Goal: Task Accomplishment & Management: Use online tool/utility

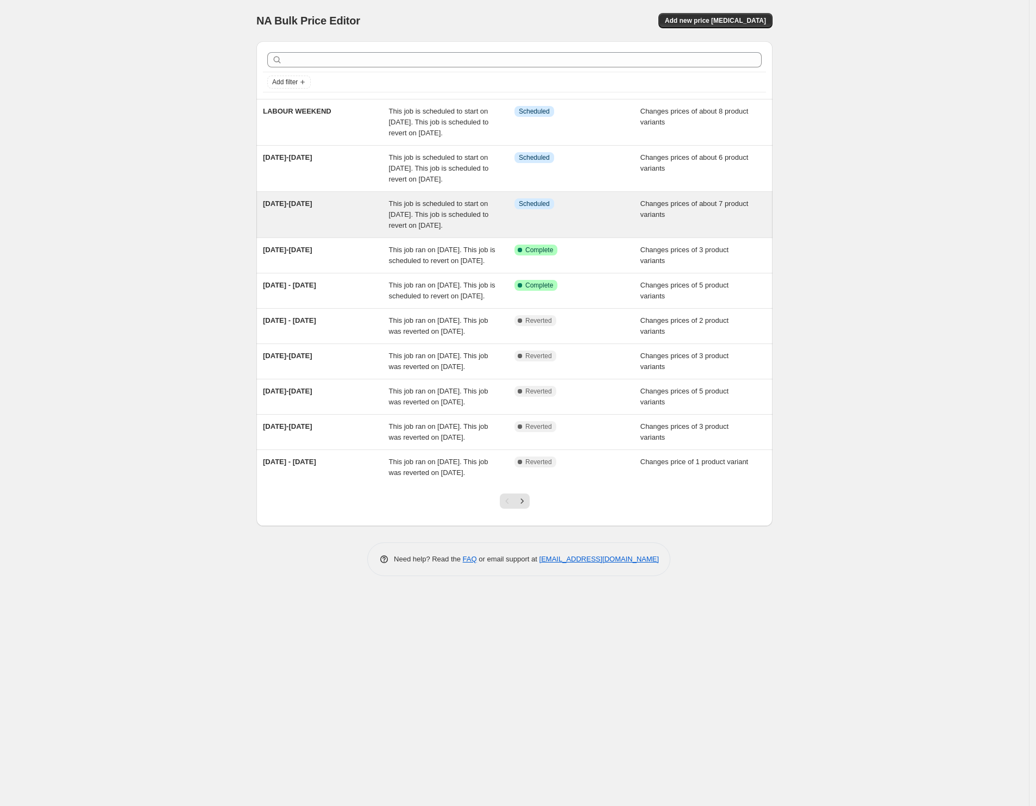
click at [325, 225] on div "9-15 October" at bounding box center [326, 214] width 126 height 33
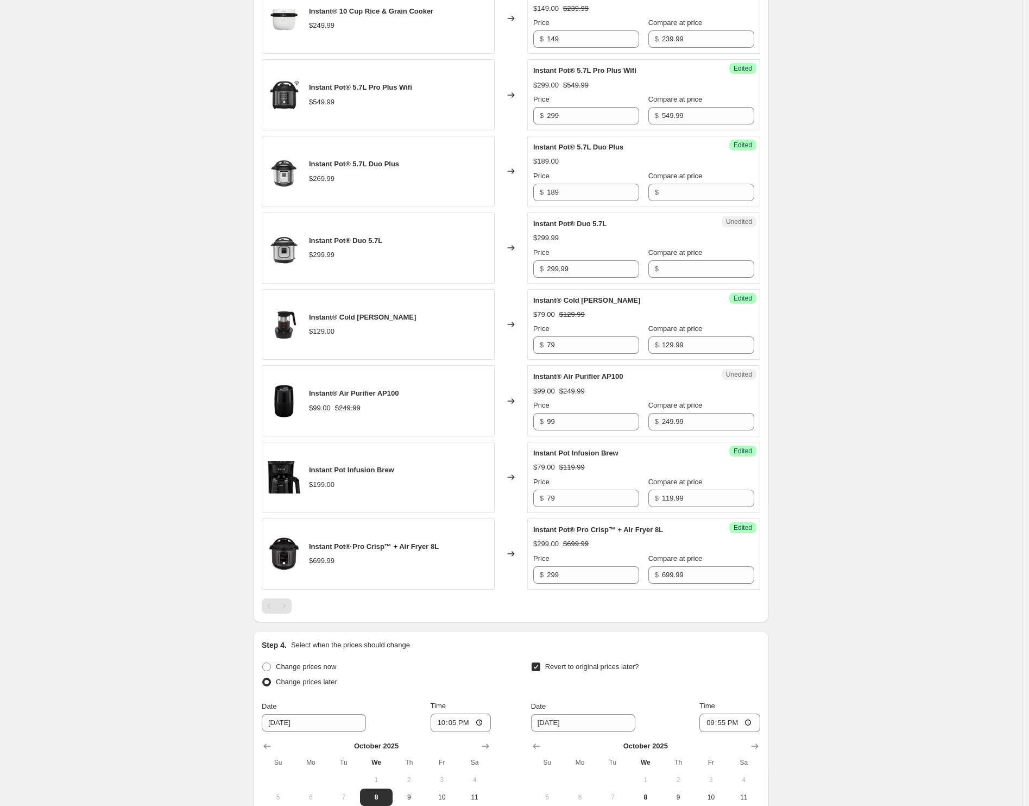
scroll to position [475, 0]
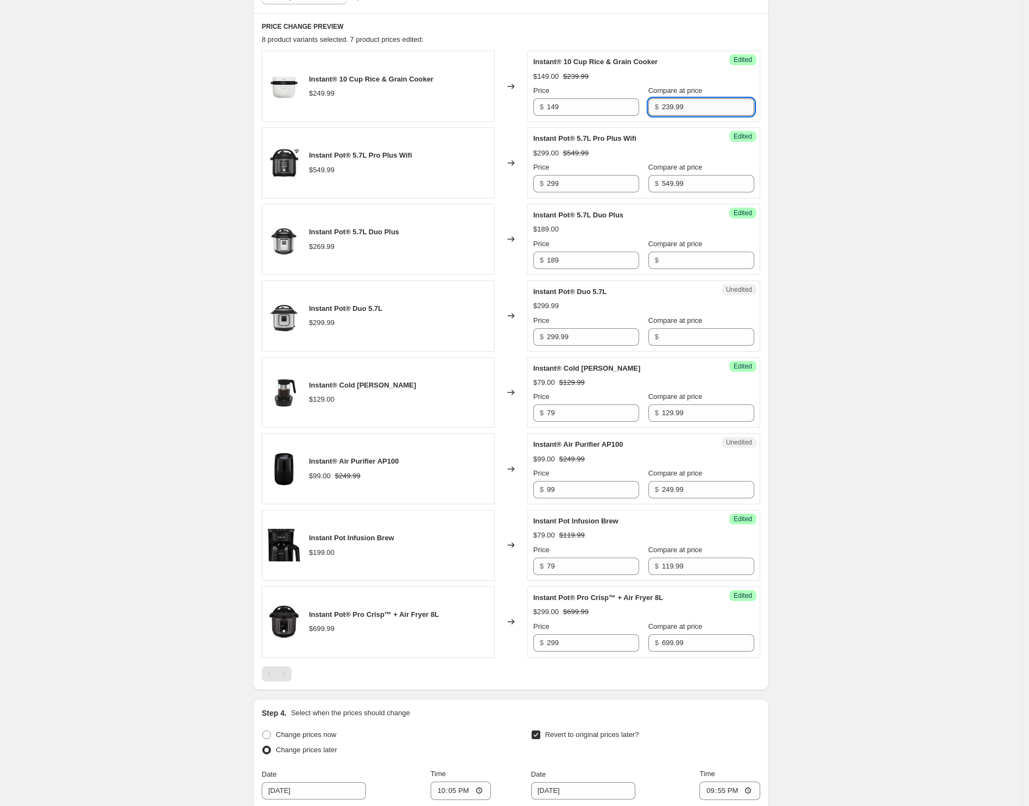
click at [662, 104] on input "239.99" at bounding box center [708, 106] width 92 height 17
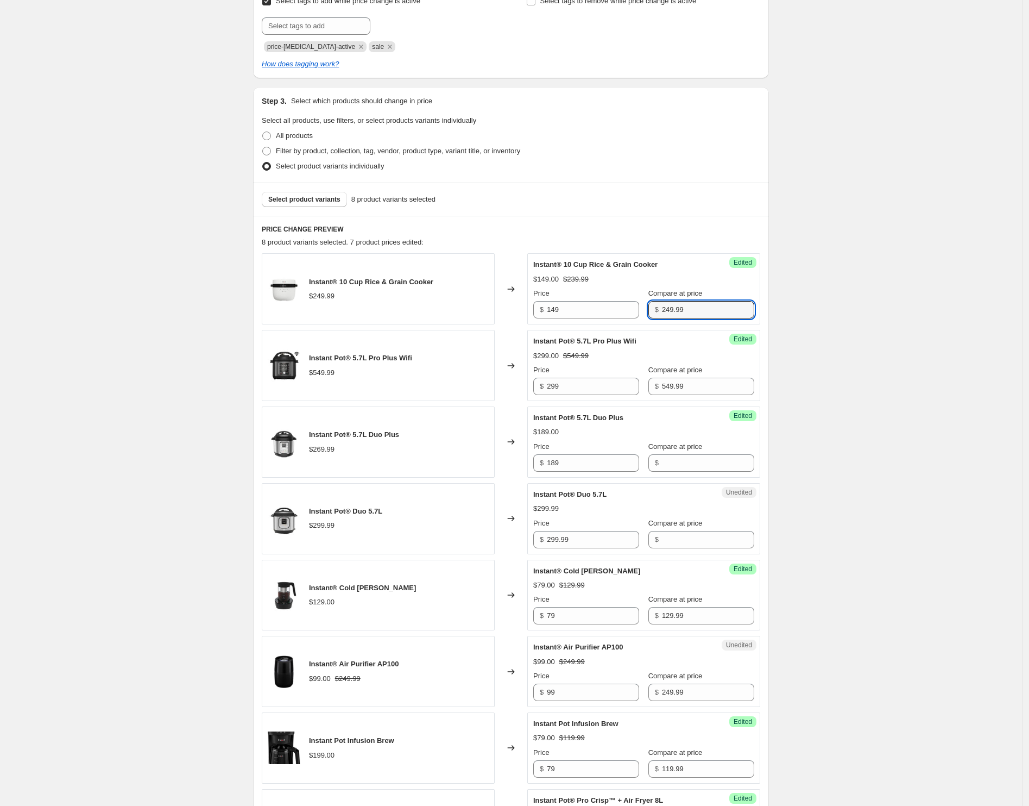
scroll to position [272, 0]
type input "249.99"
click at [887, 201] on div "9-15 October. This page is ready 9-15 October Info Scheduled Copy to new job De…" at bounding box center [511, 487] width 1022 height 1519
click at [852, 337] on div "9-15 October. This page is ready 9-15 October Info Scheduled Copy to new job De…" at bounding box center [511, 487] width 1022 height 1519
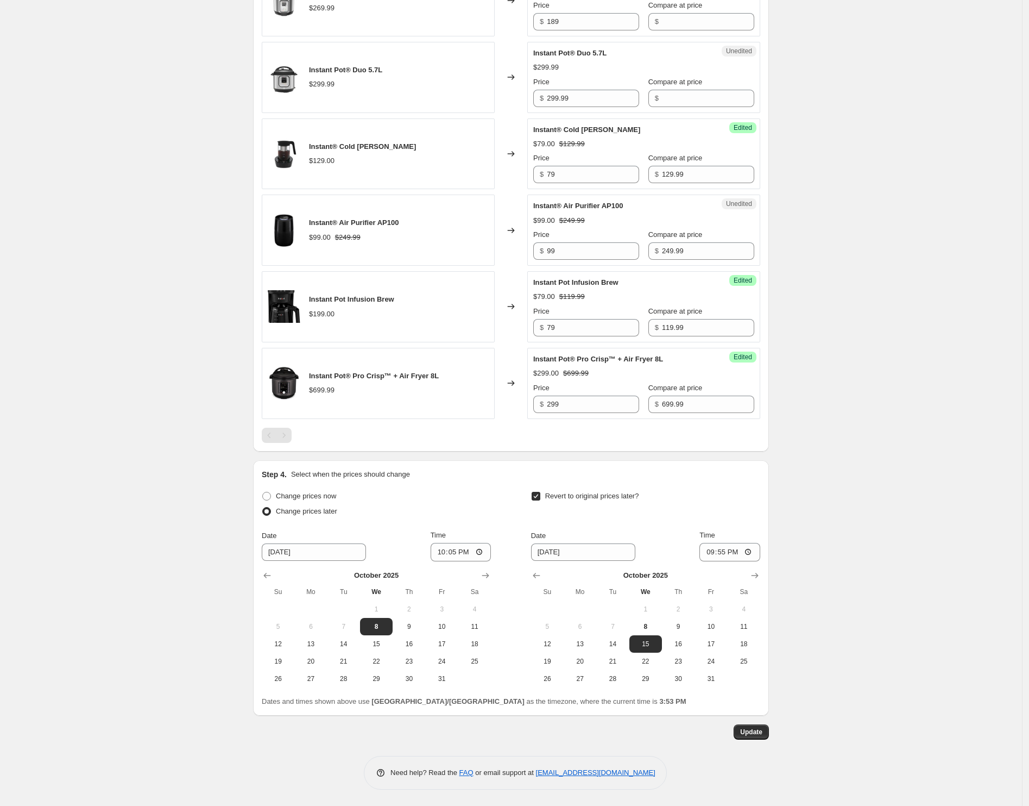
scroll to position [0, 0]
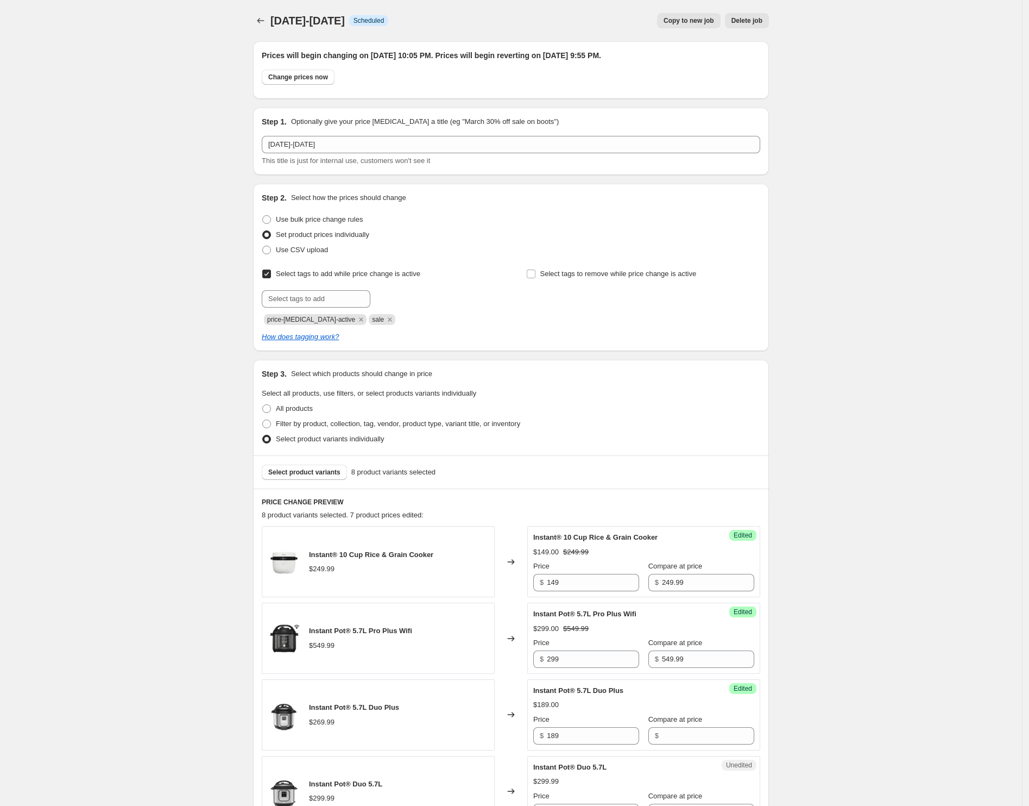
click at [696, 22] on span "Copy to new job" at bounding box center [689, 20] width 51 height 9
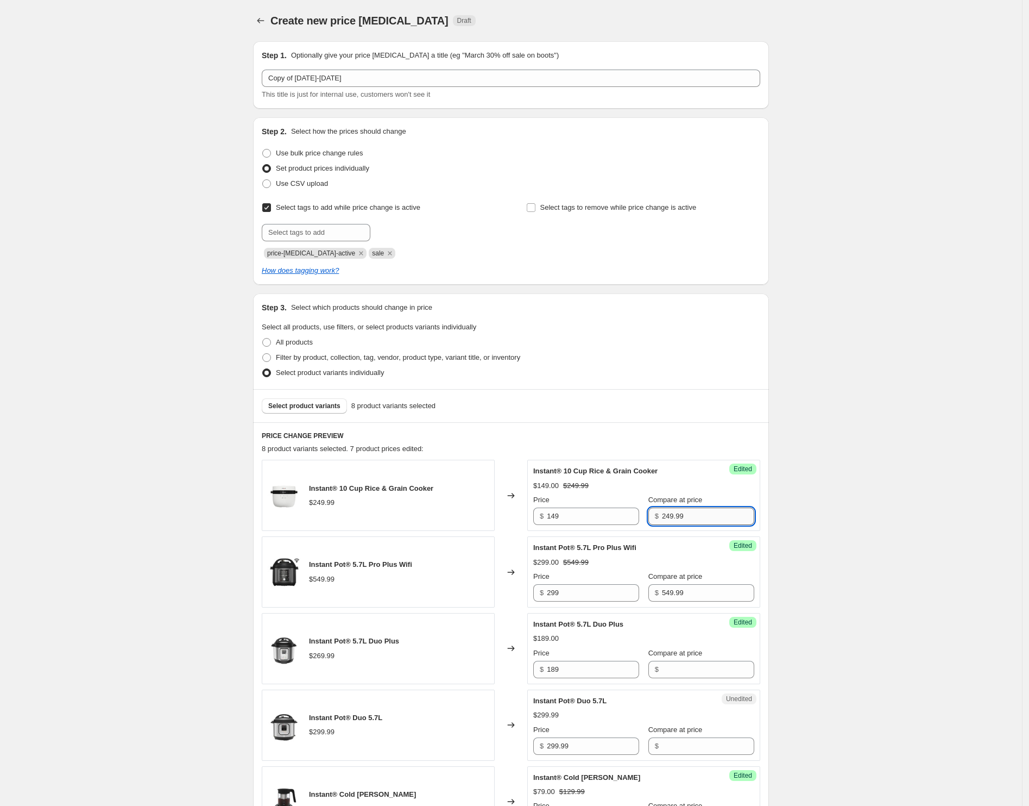
click at [667, 516] on input "249.99" at bounding box center [708, 515] width 92 height 17
drag, startPoint x: 732, startPoint y: 510, endPoint x: 745, endPoint y: 503, distance: 14.6
click at [733, 510] on input "249.99" at bounding box center [708, 515] width 92 height 17
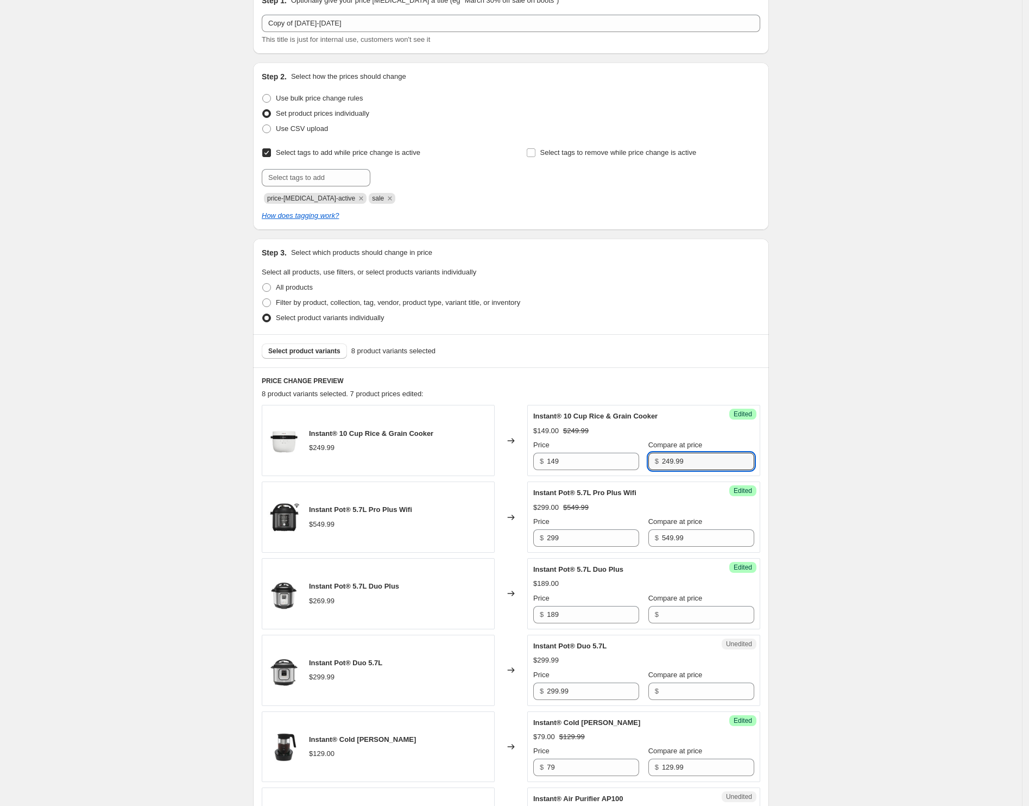
scroll to position [204, 0]
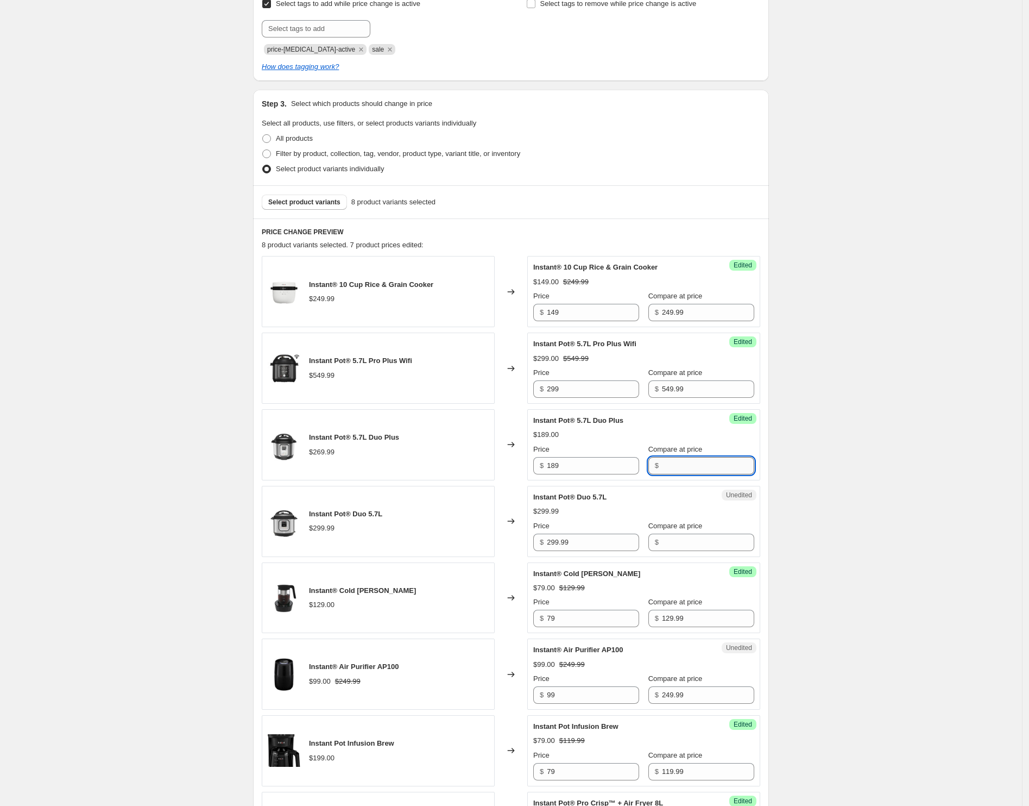
click at [674, 457] on input "Compare at price" at bounding box center [708, 465] width 92 height 17
click at [688, 543] on input "Compare at price" at bounding box center [708, 541] width 92 height 17
click at [669, 465] on input "Compare at price" at bounding box center [708, 465] width 92 height 17
type input "269.99"
click at [925, 445] on div "Create new price change job. This page is ready Create new price change job Dra…" at bounding box center [511, 429] width 1022 height 1267
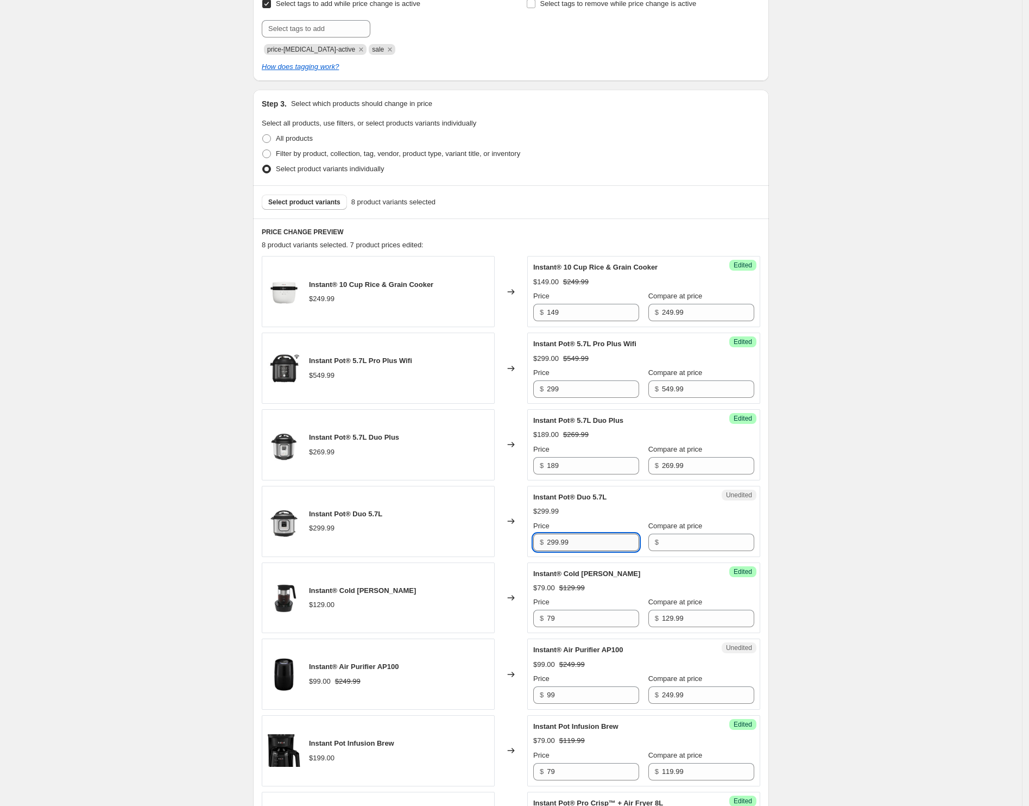
click at [618, 541] on input "299.99" at bounding box center [593, 541] width 92 height 17
click at [680, 538] on input "Compare at price" at bounding box center [708, 541] width 92 height 17
paste input "299.99"
type input "299.99"
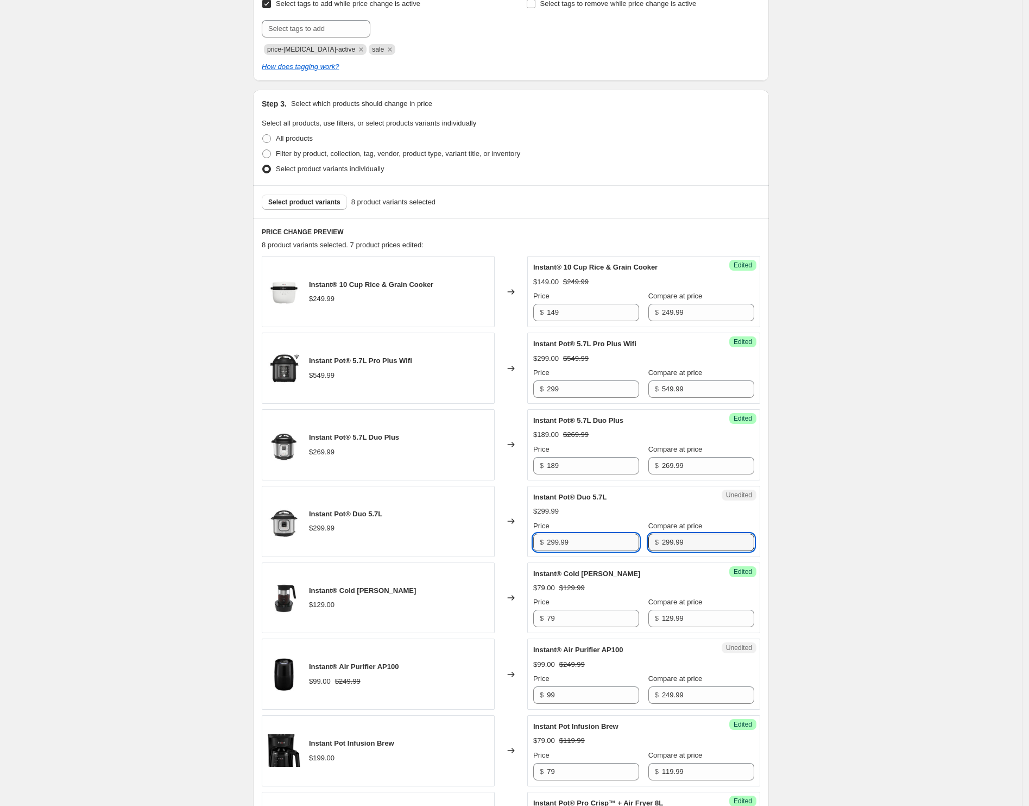
click at [557, 544] on input "299.99" at bounding box center [593, 541] width 92 height 17
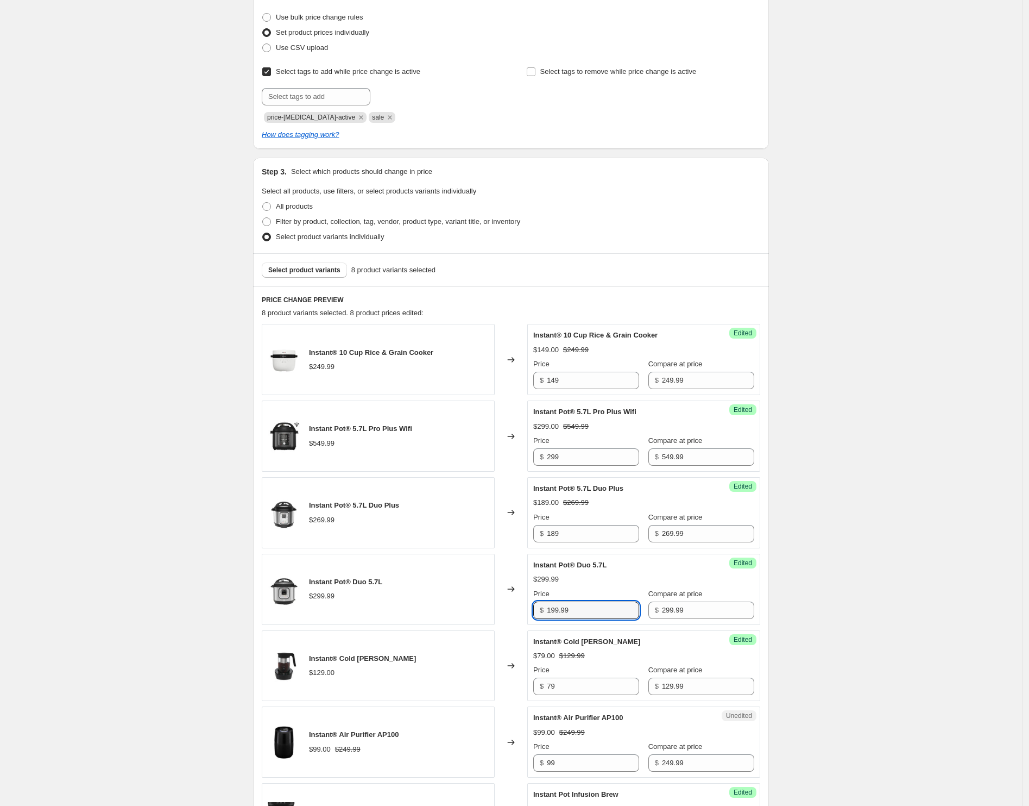
type input "199.99"
click at [906, 488] on div "Create new price change job. This page is ready Create new price change job Dra…" at bounding box center [511, 497] width 1022 height 1267
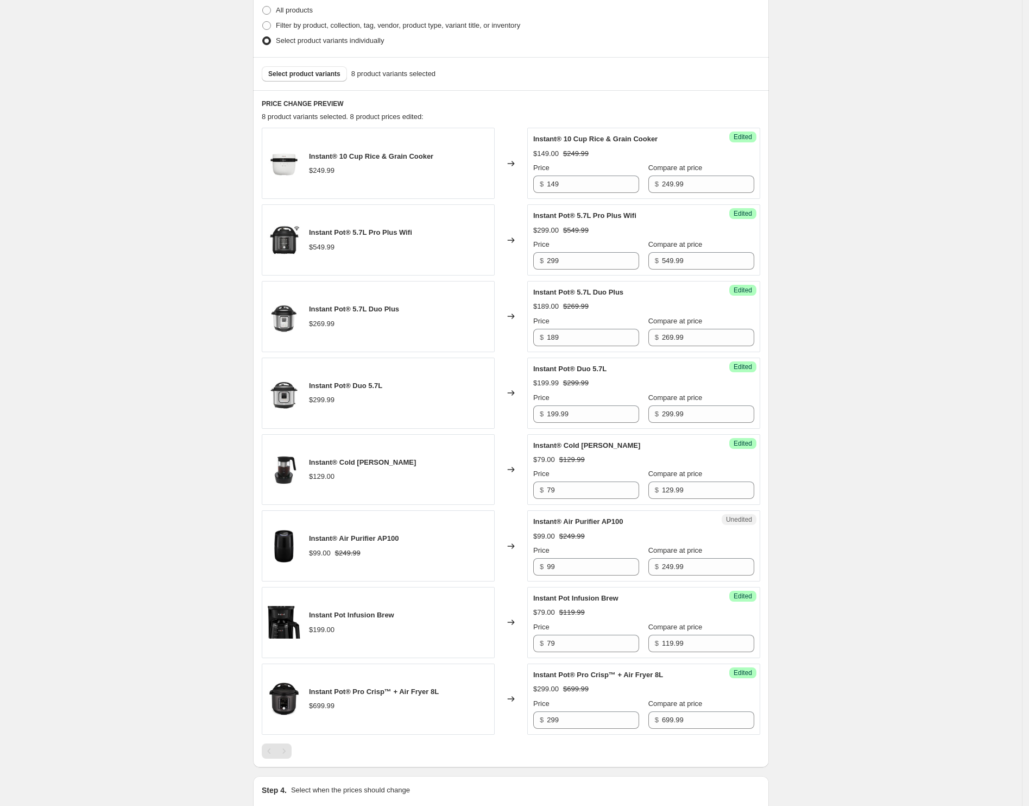
scroll to position [340, 0]
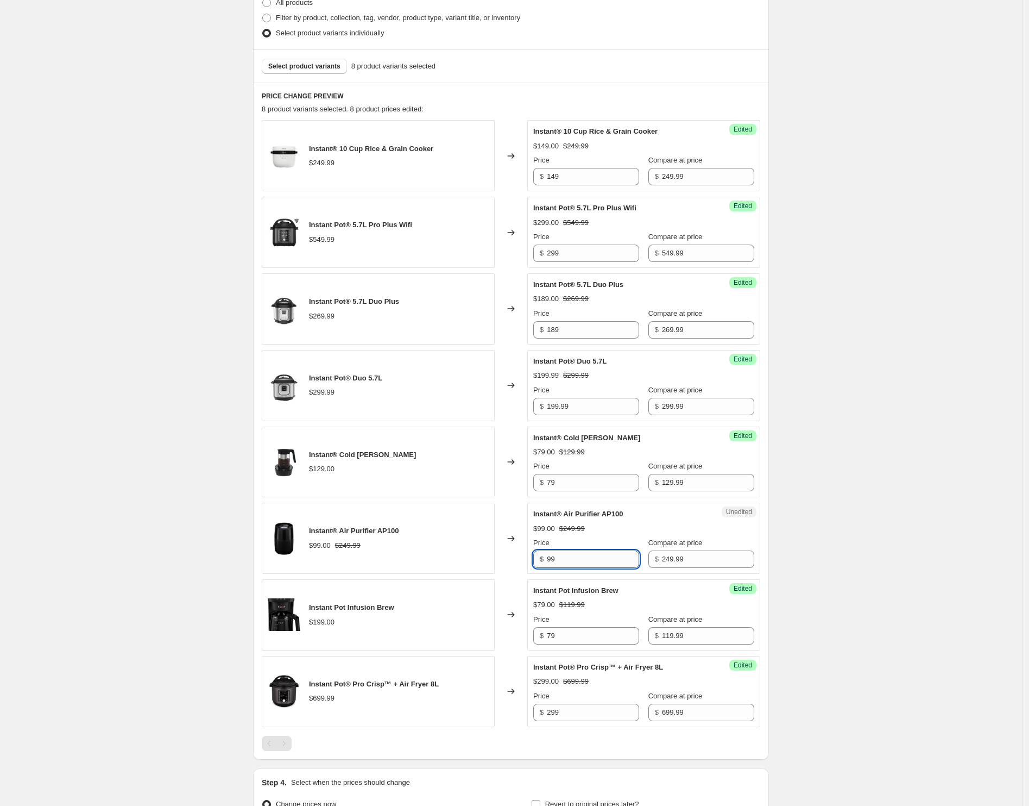
click at [612, 554] on input "99" at bounding box center [593, 558] width 92 height 17
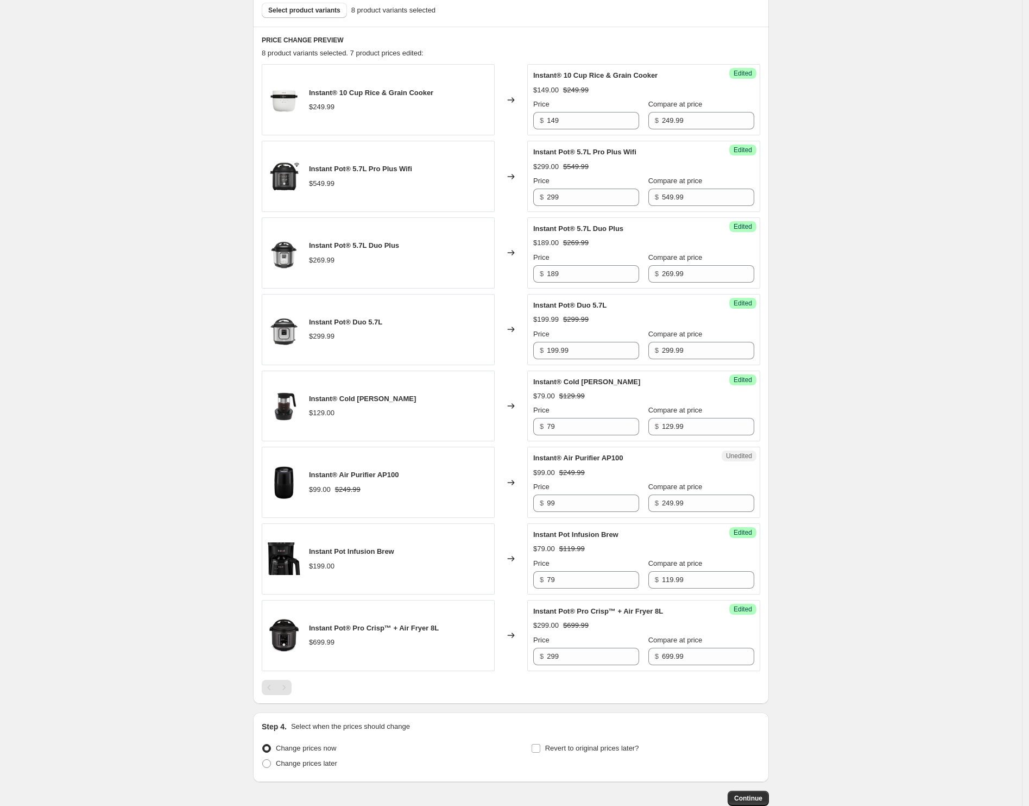
scroll to position [463, 0]
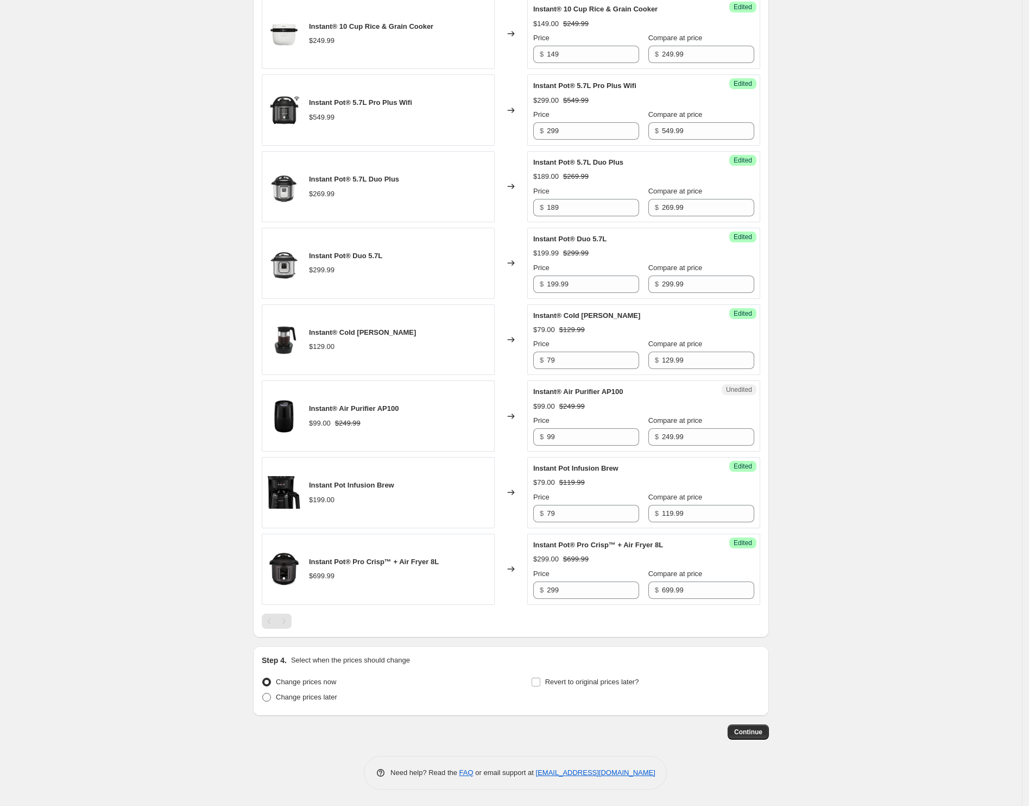
click at [324, 693] on span "Change prices later" at bounding box center [306, 697] width 61 height 8
click at [263, 693] on input "Change prices later" at bounding box center [262, 693] width 1 height 1
radio input "true"
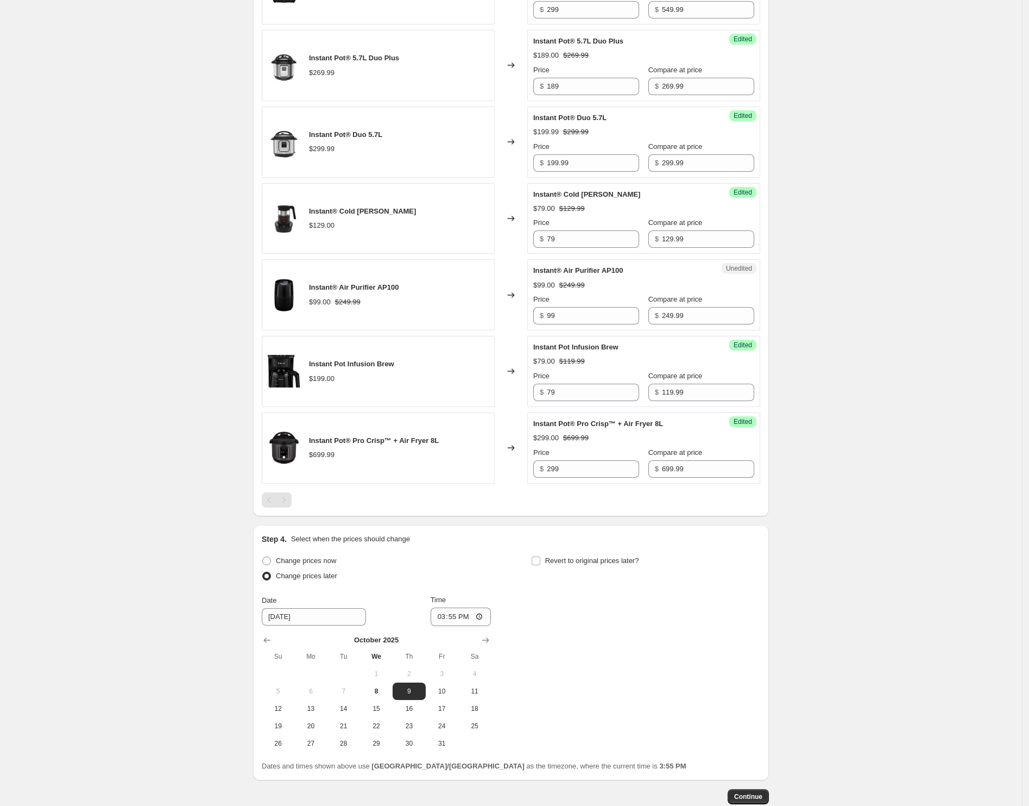
scroll to position [649, 0]
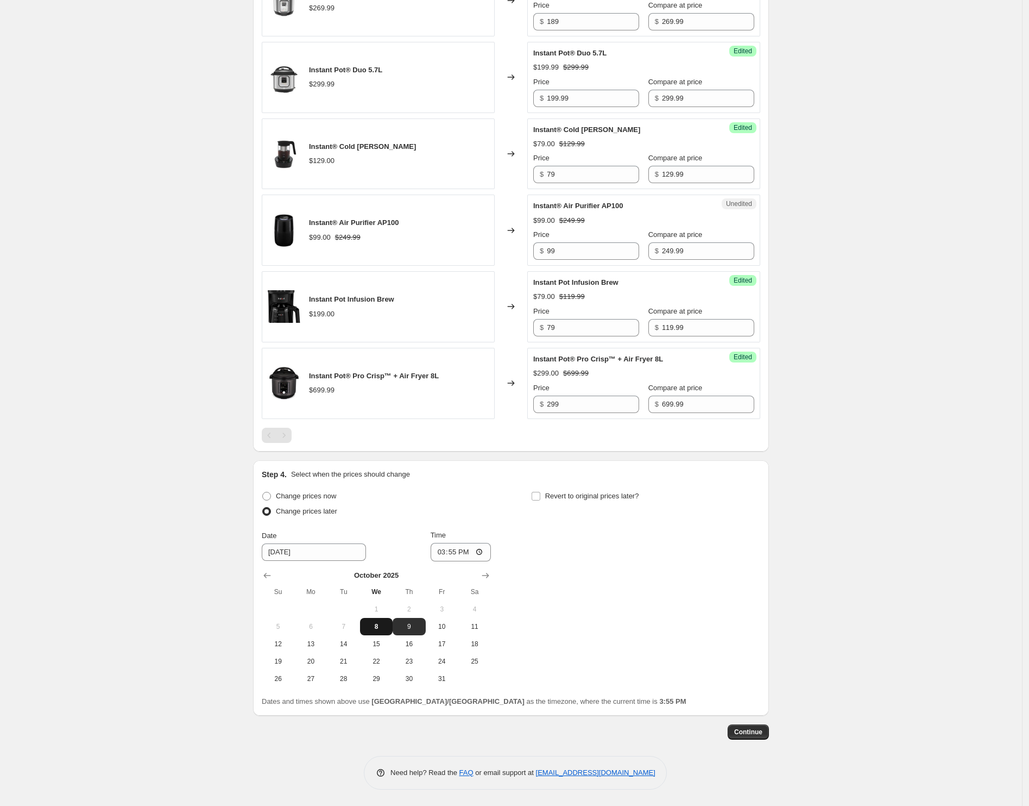
click at [381, 625] on span "8" at bounding box center [377, 626] width 24 height 9
click at [418, 622] on span "9" at bounding box center [409, 626] width 24 height 9
type input "10/9/2025"
click at [439, 551] on input "15:55" at bounding box center [461, 552] width 61 height 18
type input "00:00"
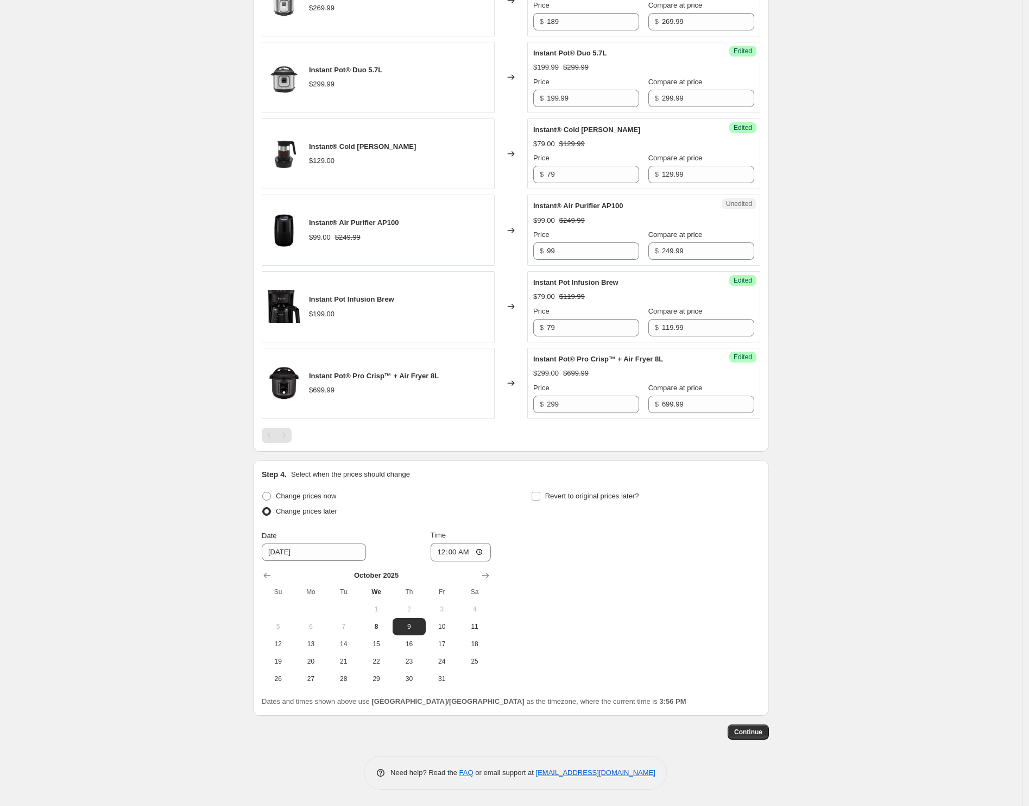
click at [568, 597] on div "Change prices now Change prices later Date 10/9/2025 Time 00:00 October 2025 Su…" at bounding box center [511, 587] width 499 height 199
click at [606, 497] on span "Revert to original prices later?" at bounding box center [592, 496] width 94 height 8
click at [541, 497] on input "Revert to original prices later?" at bounding box center [536, 496] width 9 height 9
checkbox input "true"
click at [709, 553] on input "15:56" at bounding box center [730, 552] width 61 height 18
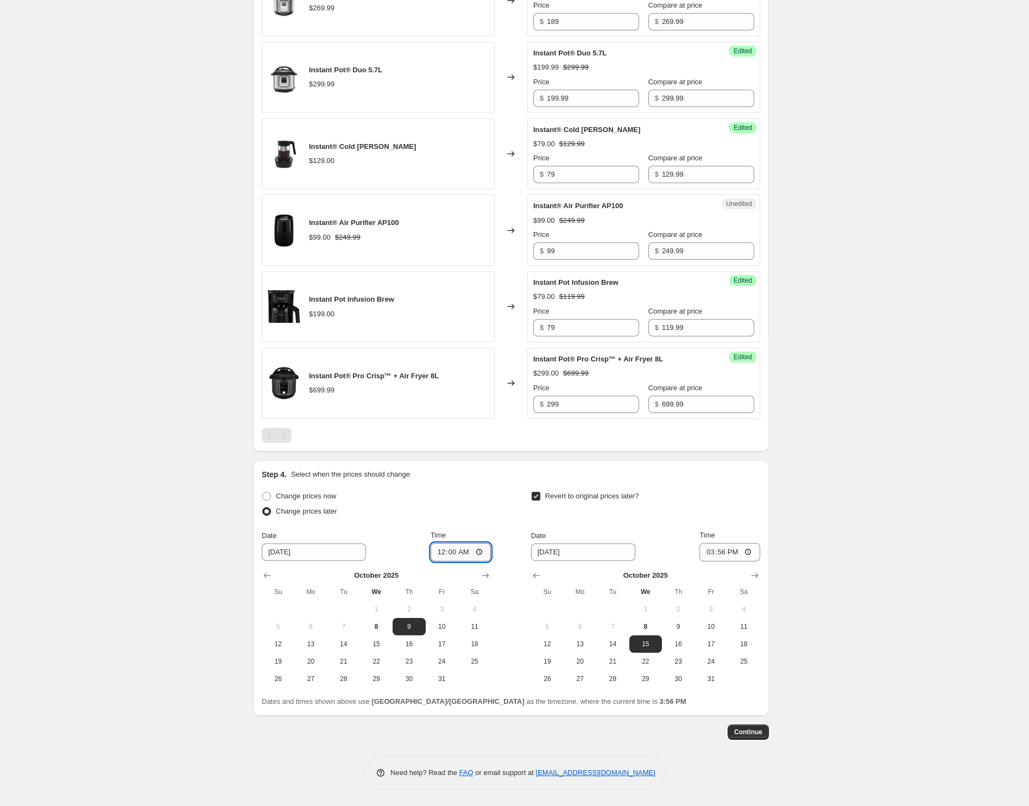
click at [440, 550] on input "00:00" at bounding box center [461, 552] width 61 height 18
type input "22:00"
click at [384, 619] on button "8" at bounding box center [376, 626] width 33 height 17
type input "10/8/2025"
click at [410, 499] on div "Change prices now" at bounding box center [376, 495] width 229 height 15
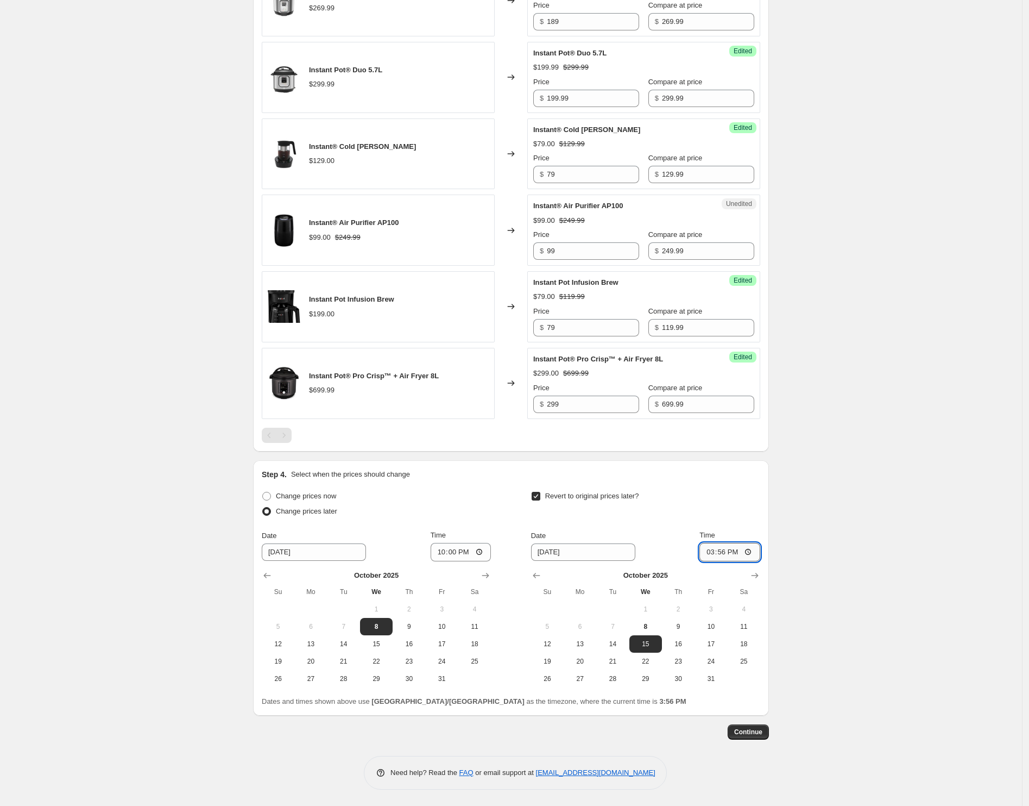
click at [715, 556] on input "15:56" at bounding box center [730, 552] width 61 height 18
type input "22:00"
click at [875, 494] on div "Create new price change job. This page is ready Create new price change job Dra…" at bounding box center [511, 78] width 1022 height 1453
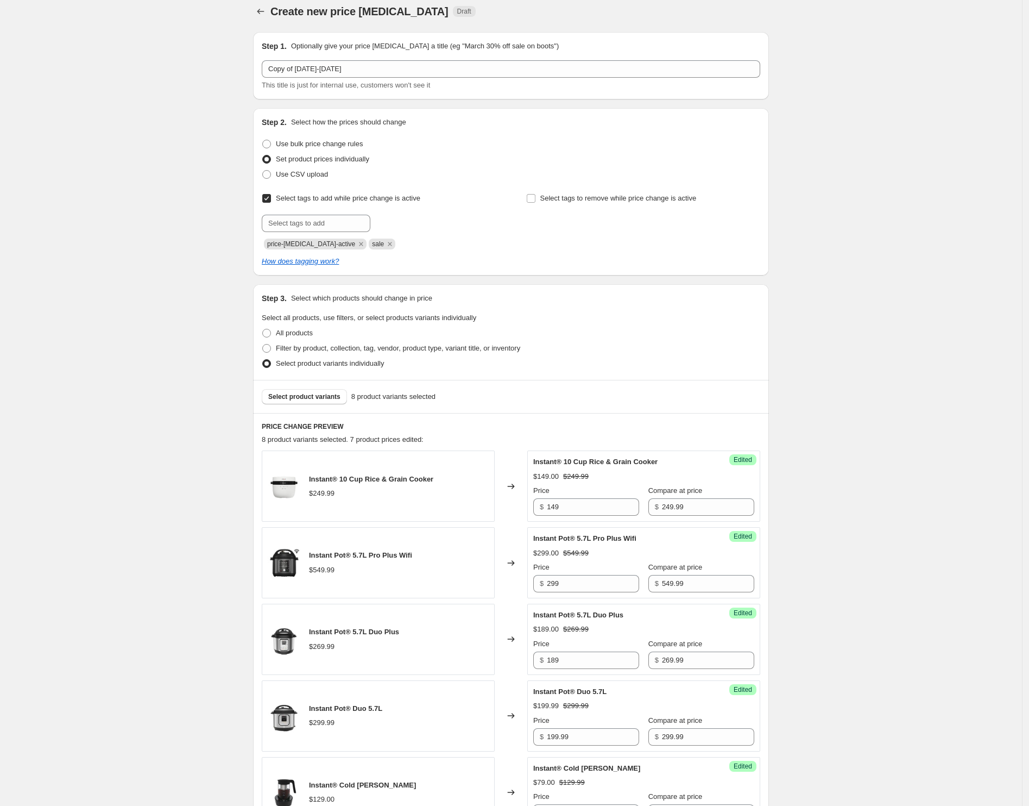
scroll to position [0, 0]
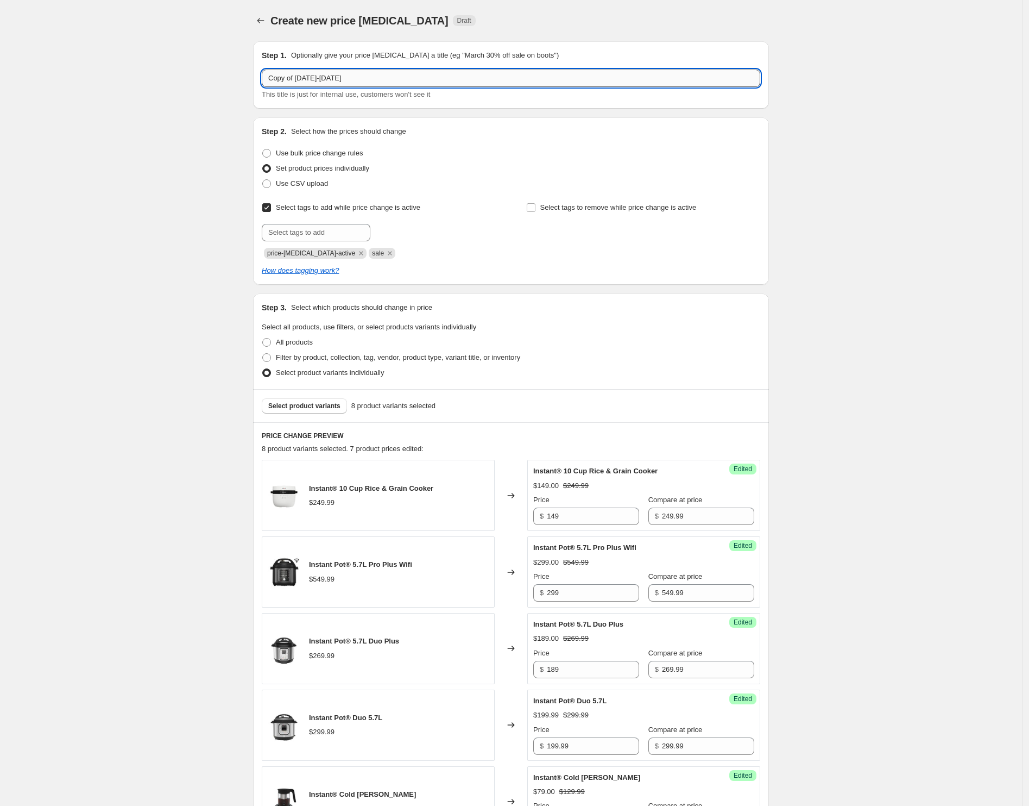
click at [275, 80] on input "Copy of 9-15 October" at bounding box center [511, 78] width 499 height 17
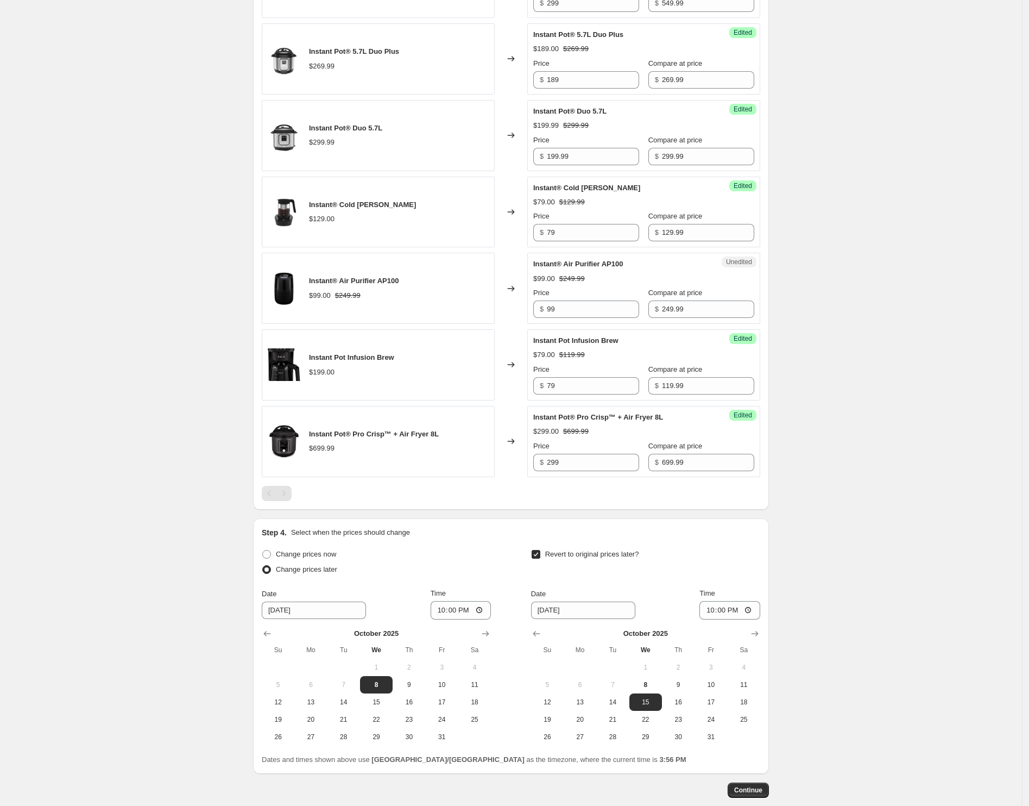
scroll to position [649, 0]
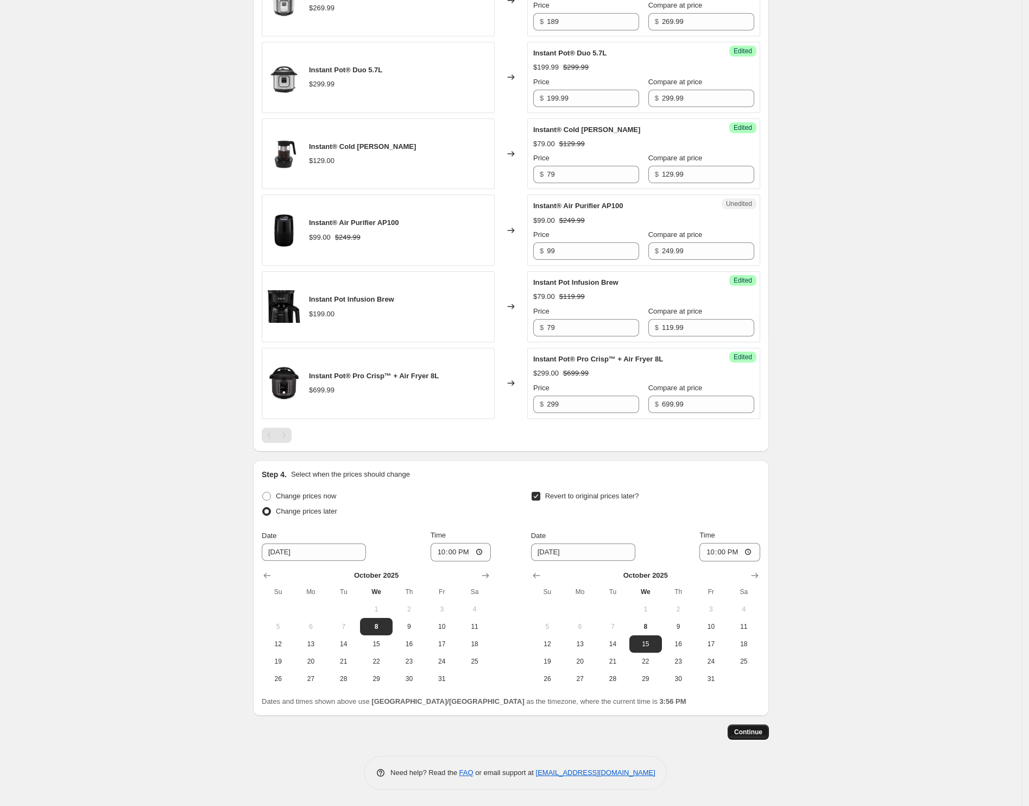
type input "UPDATE of 9-15 October"
click at [755, 731] on span "Continue" at bounding box center [748, 731] width 28 height 9
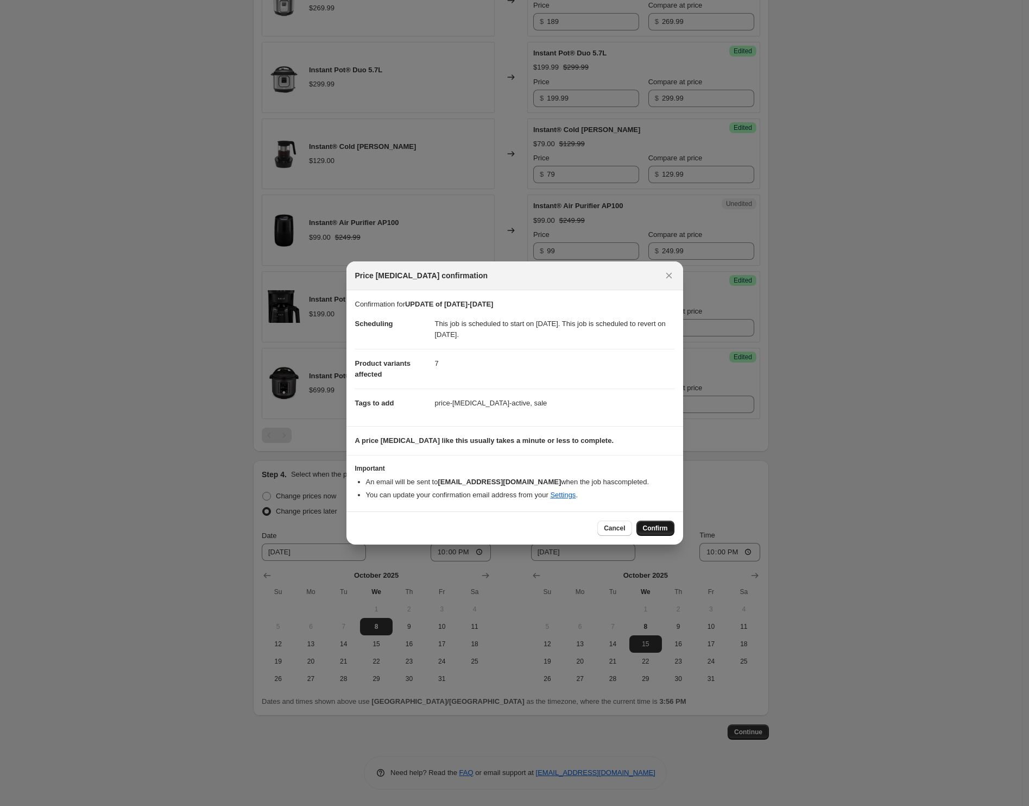
click at [658, 532] on span "Confirm" at bounding box center [655, 528] width 25 height 9
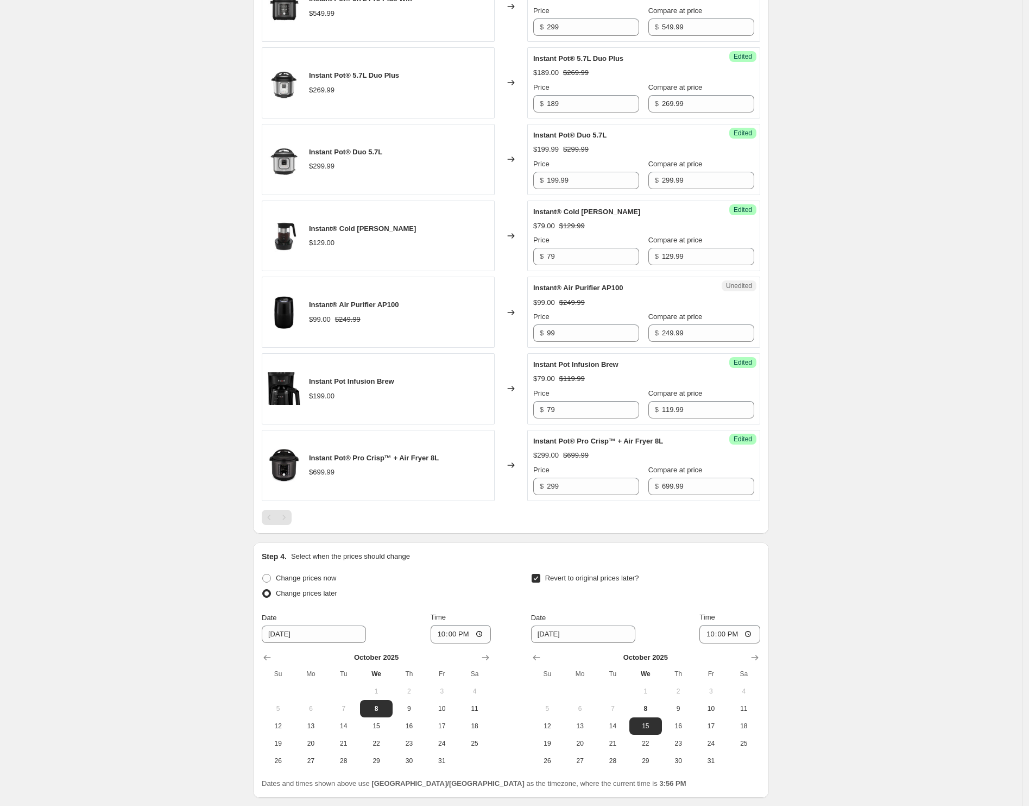
scroll to position [715, 0]
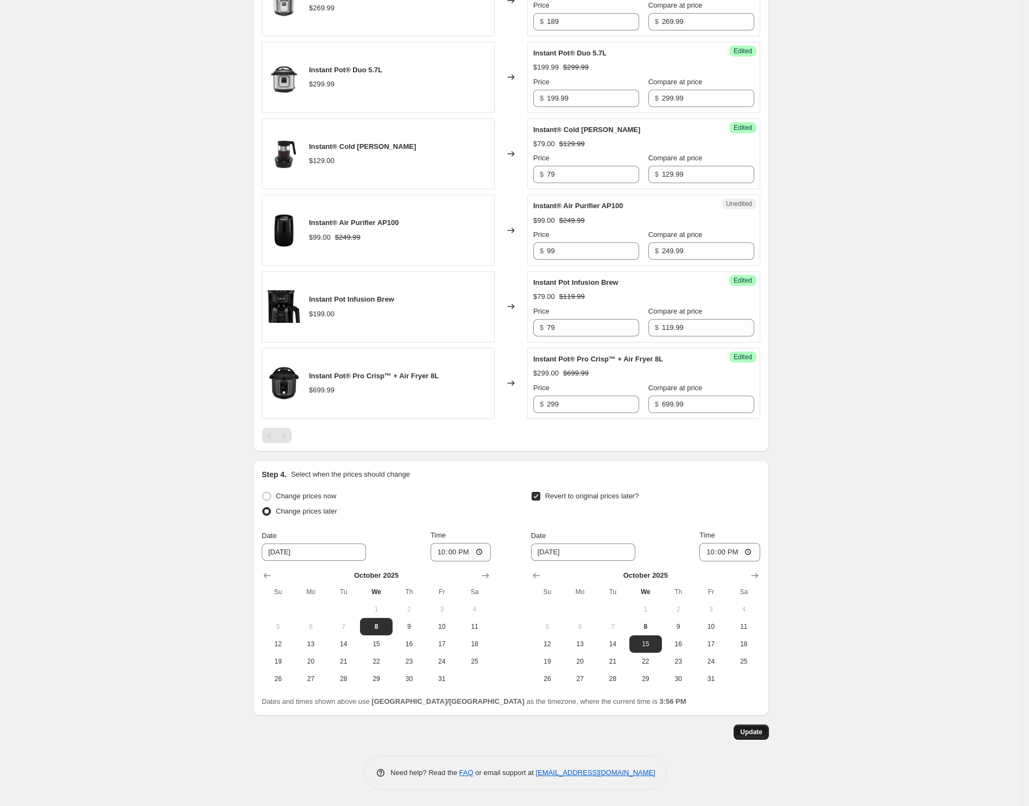
click at [763, 728] on span "Update" at bounding box center [751, 731] width 22 height 9
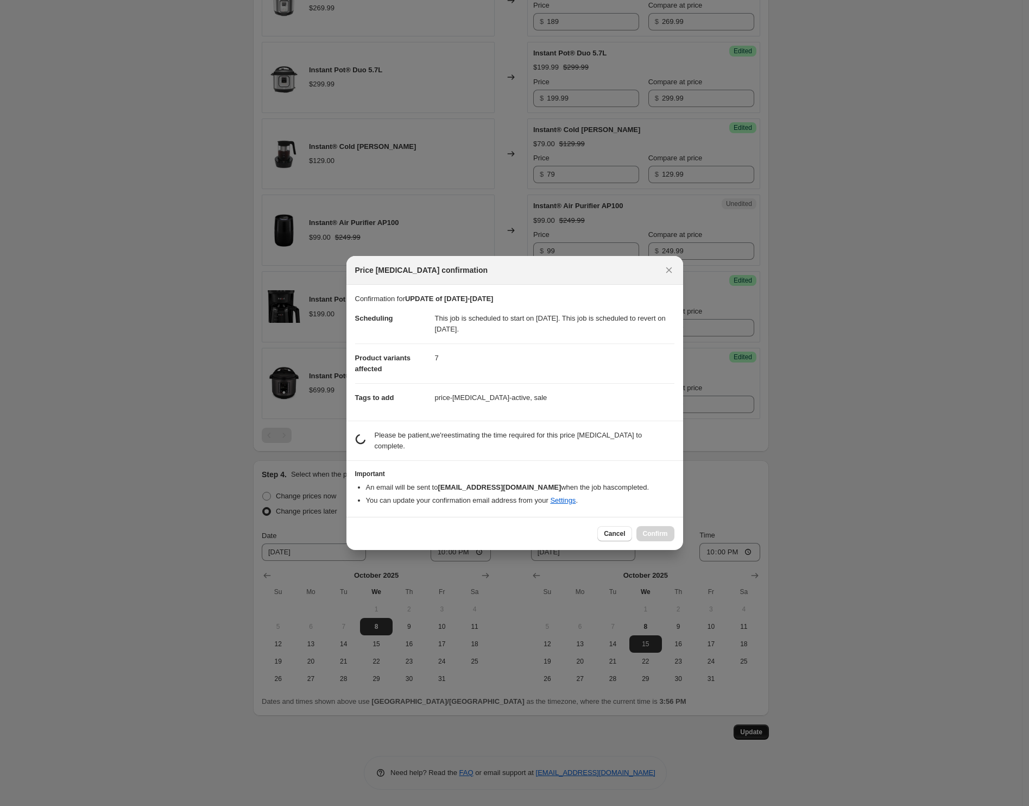
scroll to position [0, 0]
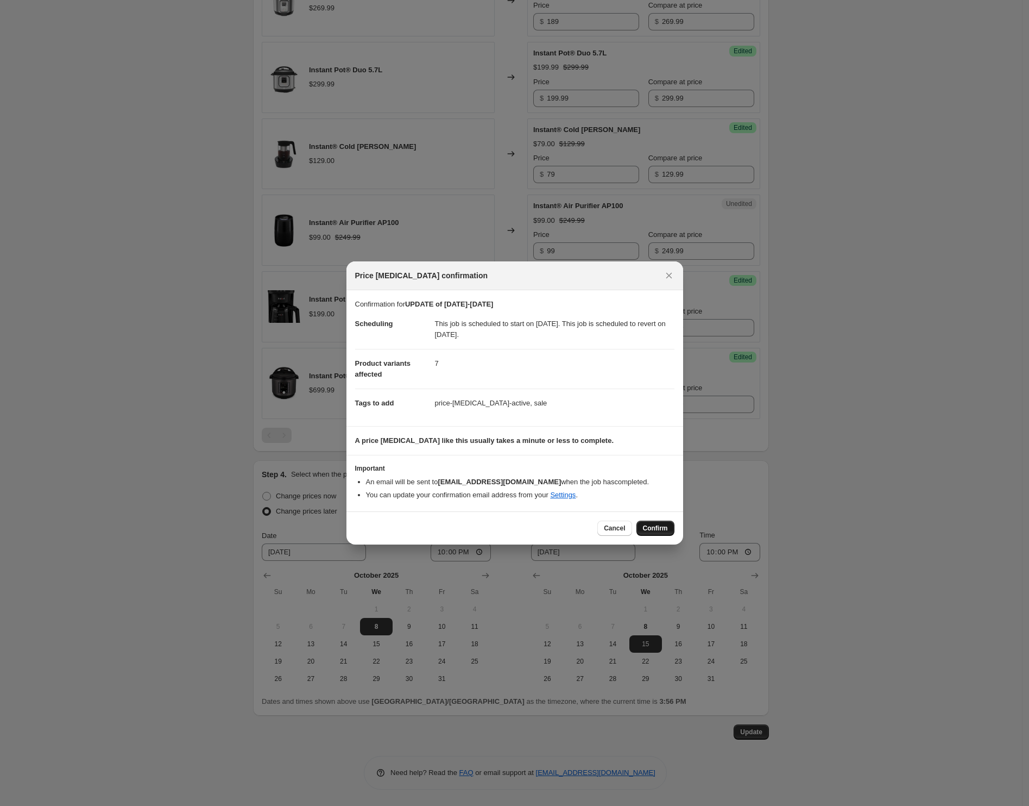
click at [656, 527] on span "Confirm" at bounding box center [655, 528] width 25 height 9
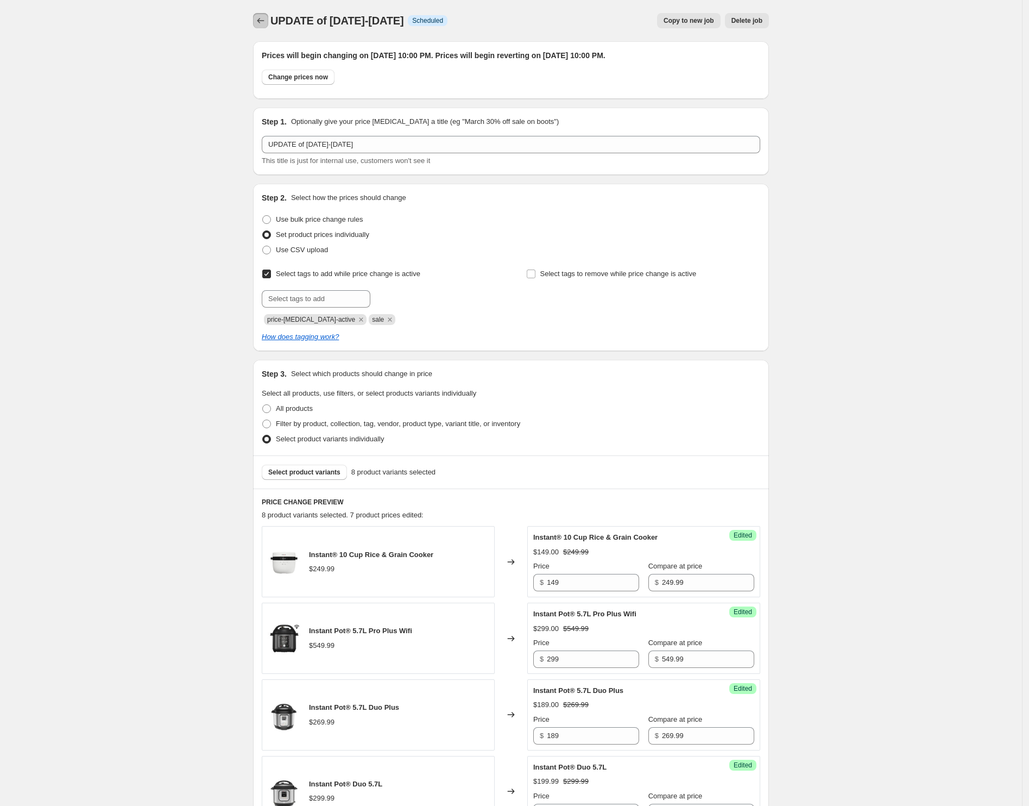
click at [266, 21] on icon "Price change jobs" at bounding box center [260, 20] width 11 height 11
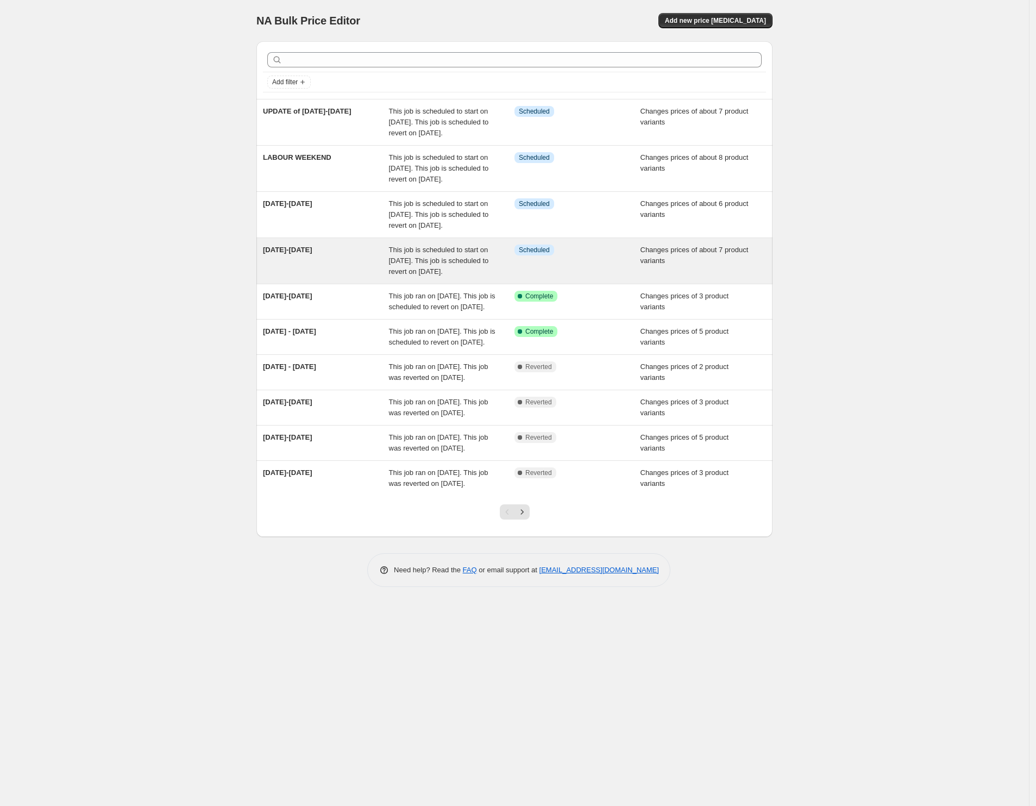
click at [520, 277] on div "Info Scheduled" at bounding box center [577, 260] width 126 height 33
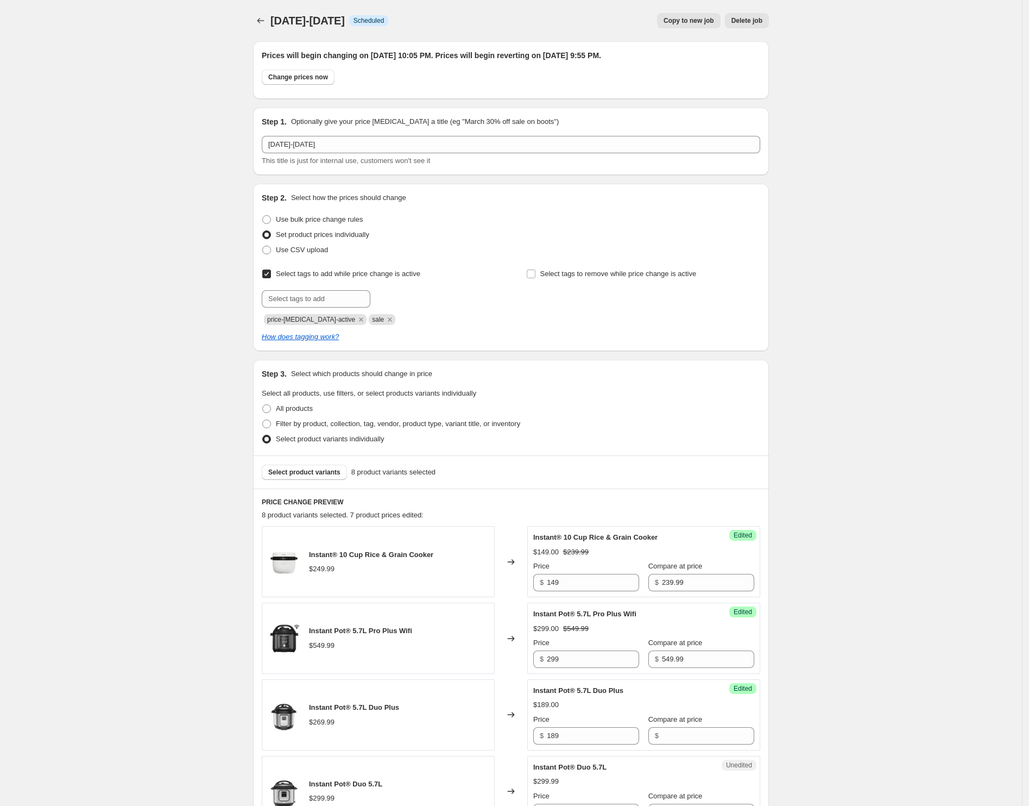
click at [732, 24] on button "Delete job" at bounding box center [747, 20] width 44 height 15
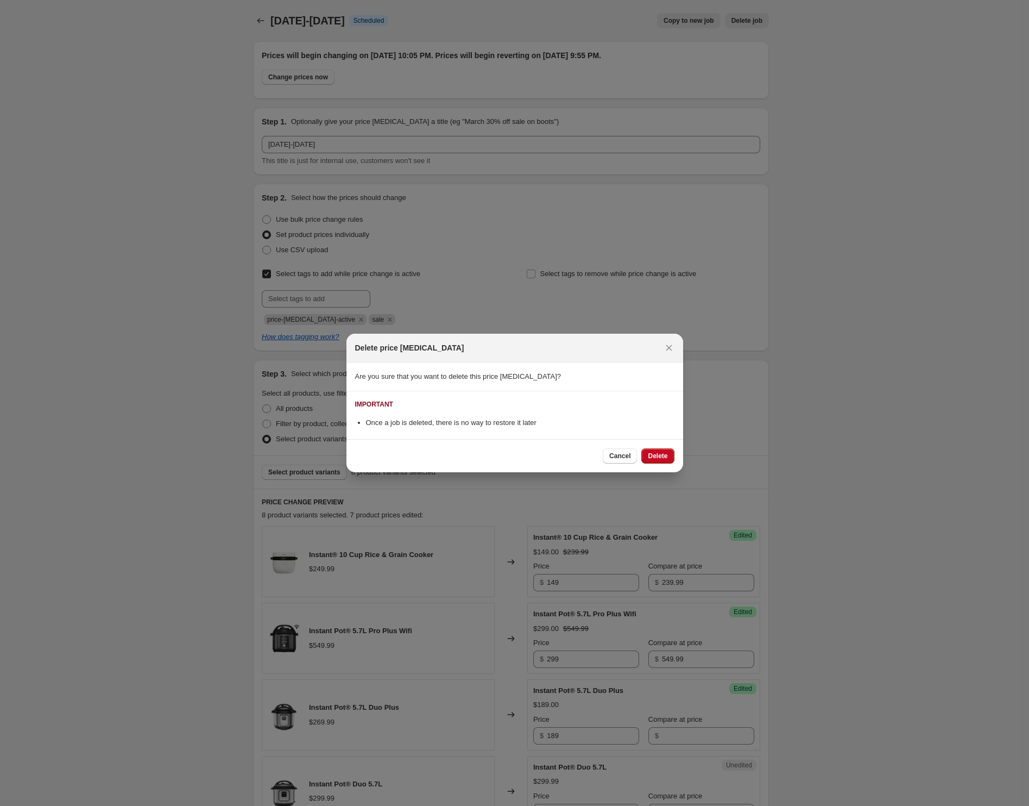
click at [666, 457] on span "Delete" at bounding box center [658, 455] width 20 height 9
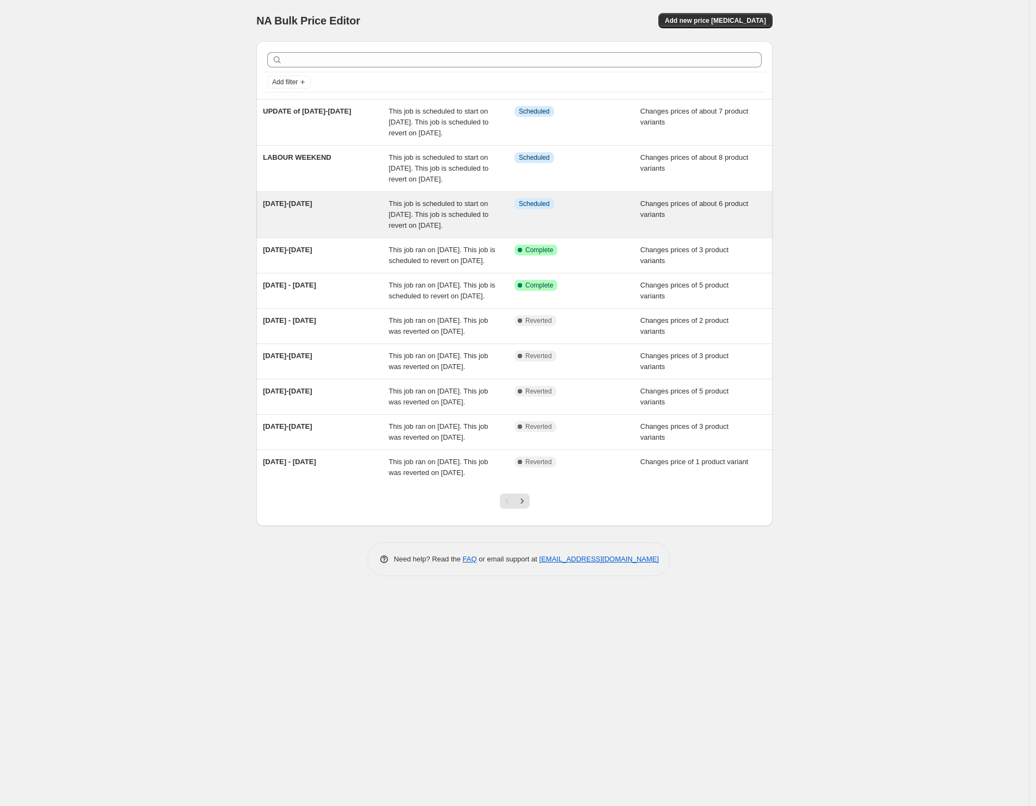
click at [338, 231] on div "16-22 Oct" at bounding box center [326, 214] width 126 height 33
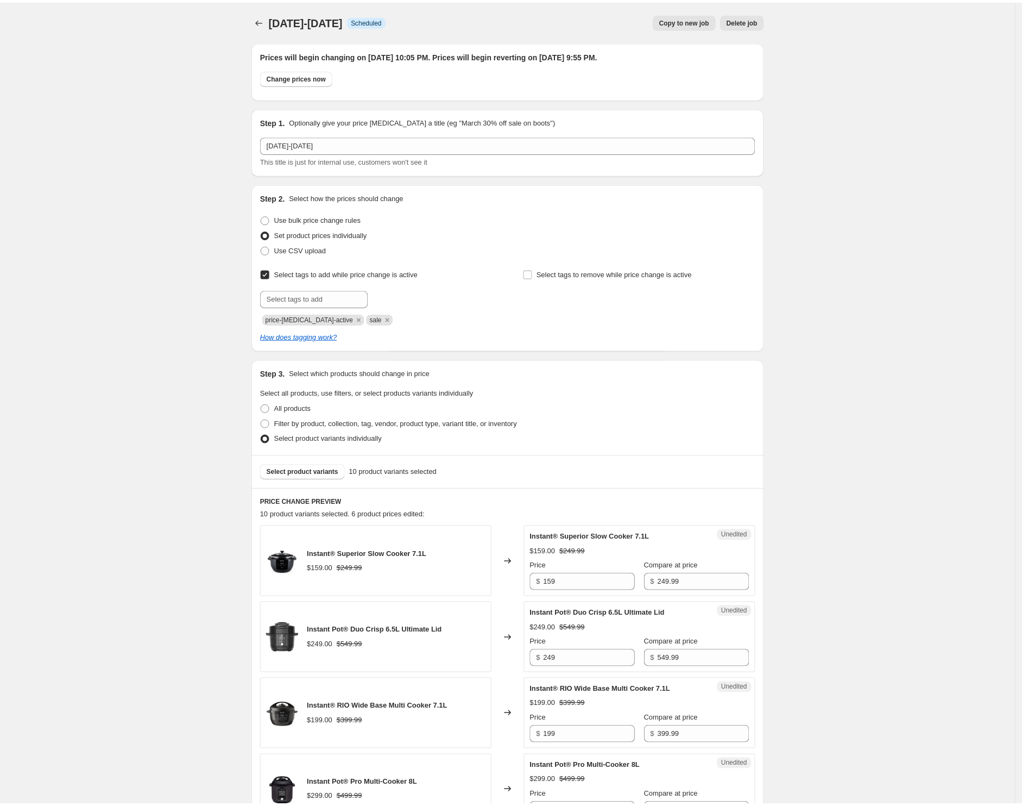
scroll to position [68, 0]
